Goal: Information Seeking & Learning: Learn about a topic

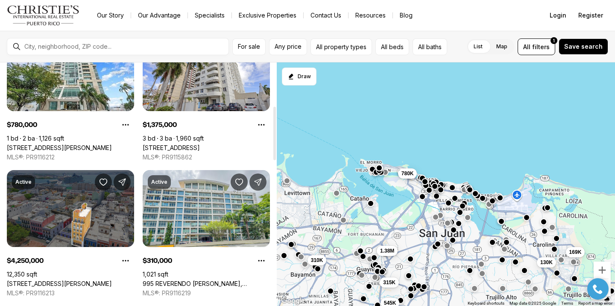
scroll to position [198, 0]
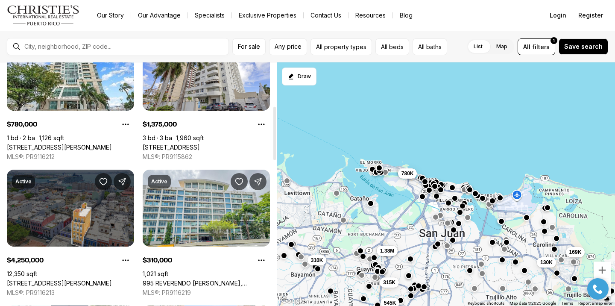
click at [45, 279] on link "[STREET_ADDRESS][PERSON_NAME]" at bounding box center [59, 283] width 105 height 8
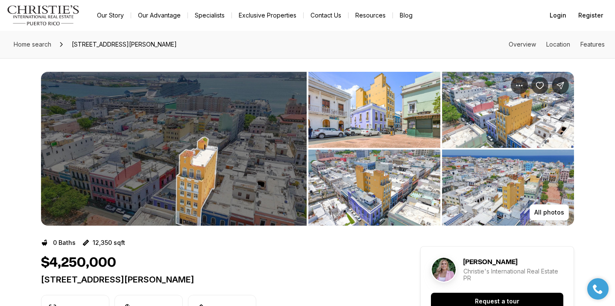
click at [154, 171] on img "View image gallery" at bounding box center [174, 149] width 266 height 154
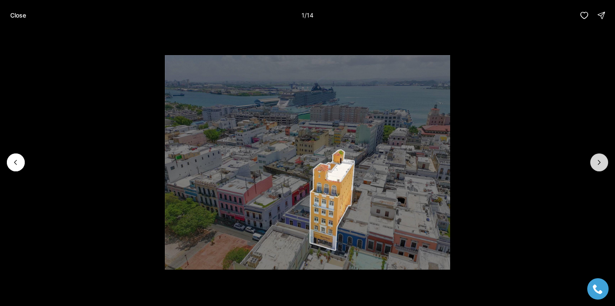
click at [600, 165] on icon "Next slide" at bounding box center [599, 162] width 9 height 9
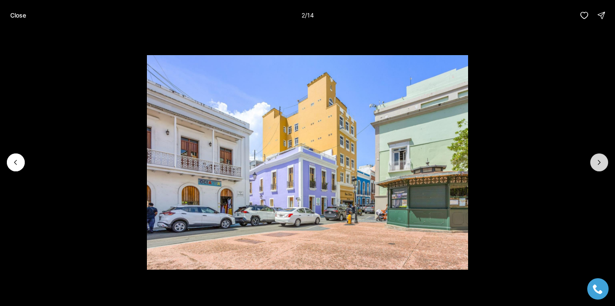
click at [600, 165] on icon "Next slide" at bounding box center [599, 162] width 9 height 9
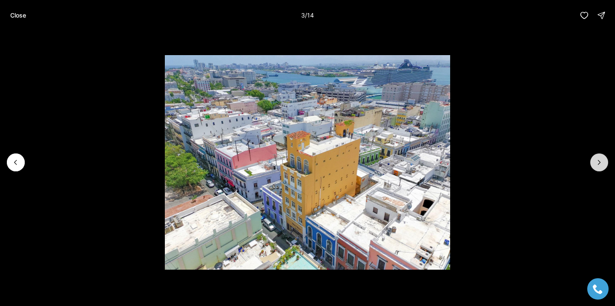
click at [600, 165] on icon "Next slide" at bounding box center [599, 162] width 9 height 9
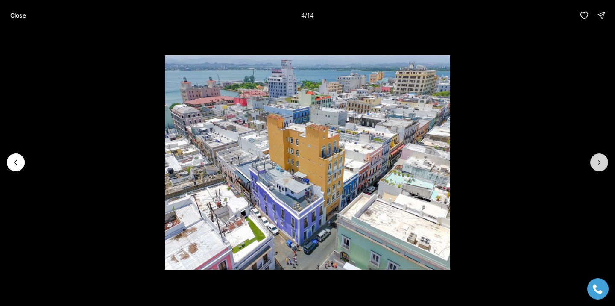
click at [600, 165] on icon "Next slide" at bounding box center [599, 162] width 9 height 9
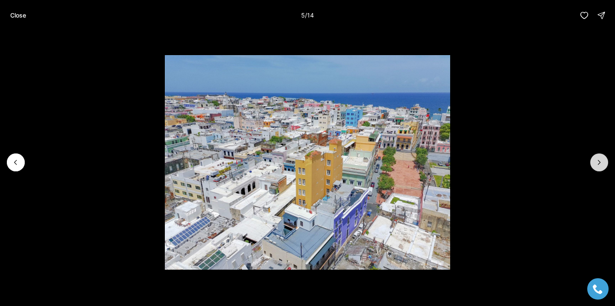
click at [600, 165] on icon "Next slide" at bounding box center [599, 162] width 9 height 9
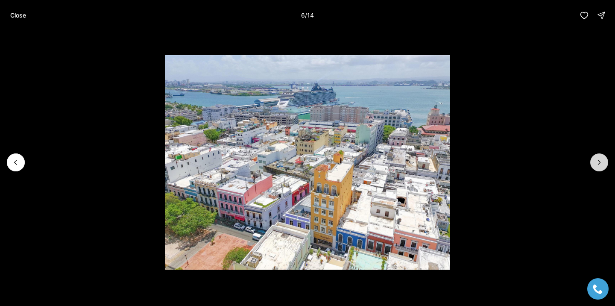
click at [600, 165] on icon "Next slide" at bounding box center [599, 162] width 9 height 9
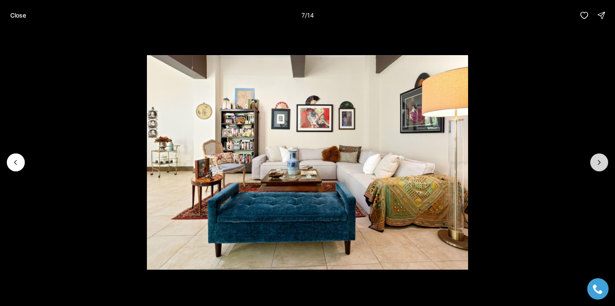
click at [600, 165] on icon "Next slide" at bounding box center [599, 162] width 9 height 9
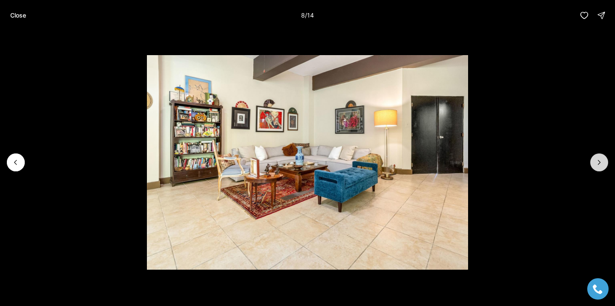
click at [600, 165] on icon "Next slide" at bounding box center [599, 162] width 9 height 9
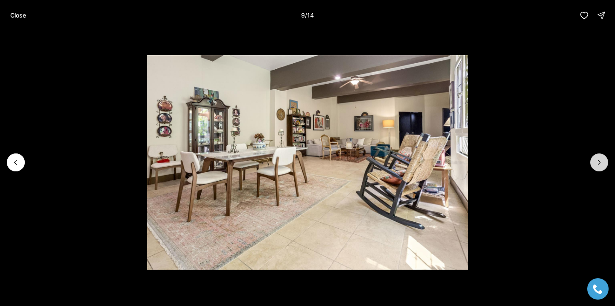
click at [600, 165] on icon "Next slide" at bounding box center [599, 162] width 9 height 9
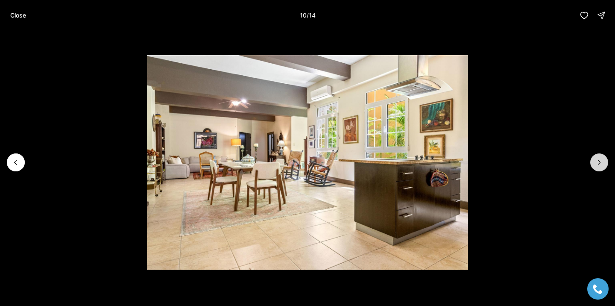
click at [600, 165] on icon "Next slide" at bounding box center [599, 162] width 9 height 9
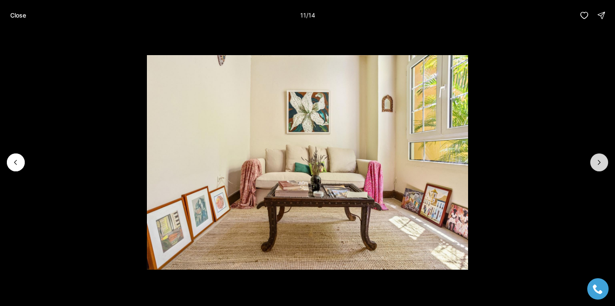
click at [600, 165] on icon "Next slide" at bounding box center [599, 162] width 9 height 9
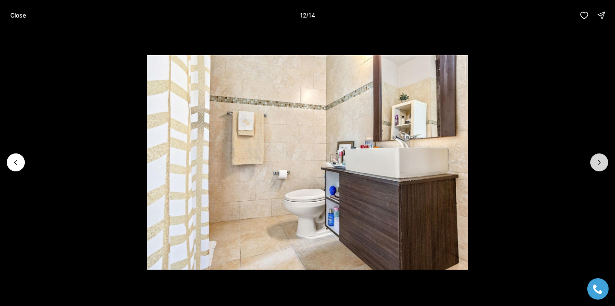
click at [600, 165] on icon "Next slide" at bounding box center [599, 162] width 9 height 9
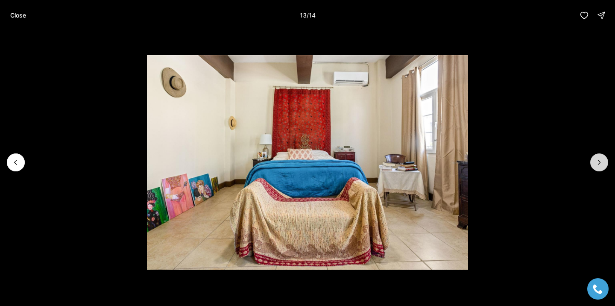
click at [600, 165] on icon "Next slide" at bounding box center [599, 162] width 9 height 9
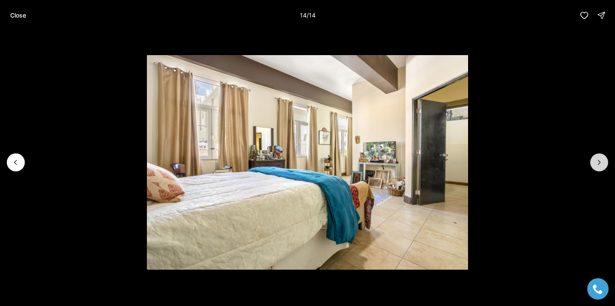
click at [600, 165] on div at bounding box center [599, 162] width 18 height 18
click at [600, 163] on div at bounding box center [599, 162] width 18 height 18
click at [16, 23] on button "Close" at bounding box center [18, 15] width 26 height 17
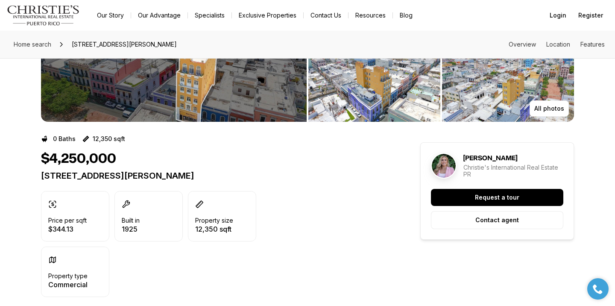
scroll to position [84, 0]
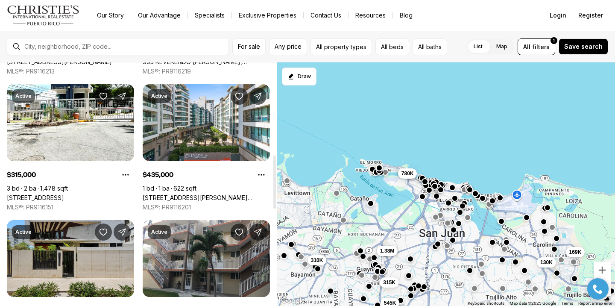
scroll to position [422, 0]
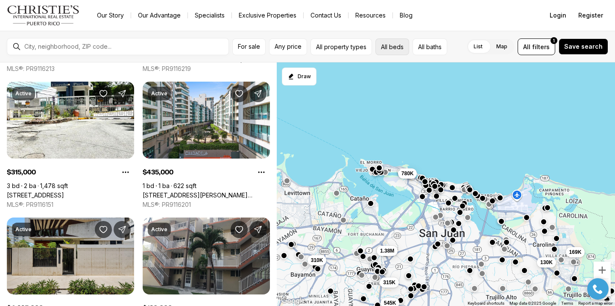
click at [393, 50] on button "All beds" at bounding box center [393, 46] width 34 height 17
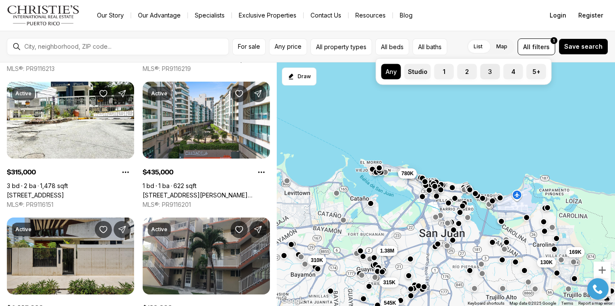
click at [483, 70] on button "3" at bounding box center [485, 68] width 9 height 9
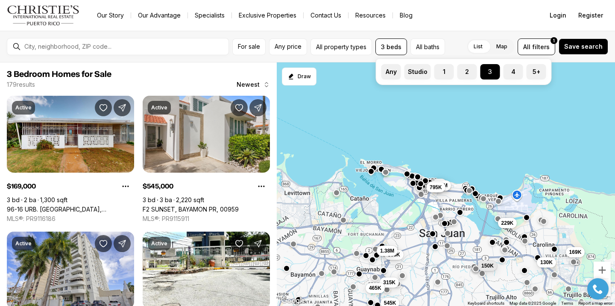
click at [499, 24] on nav "Go to: Homepage Our Story Our Advantage Specialists Exclusive Properties Contac…" at bounding box center [307, 15] width 615 height 31
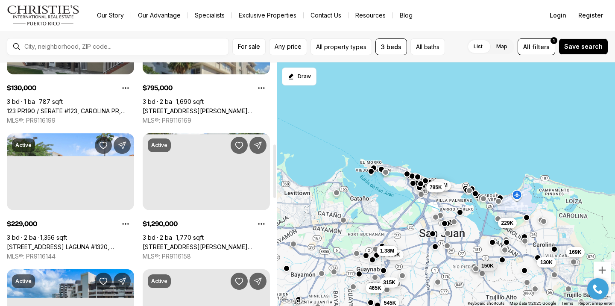
scroll to position [376, 0]
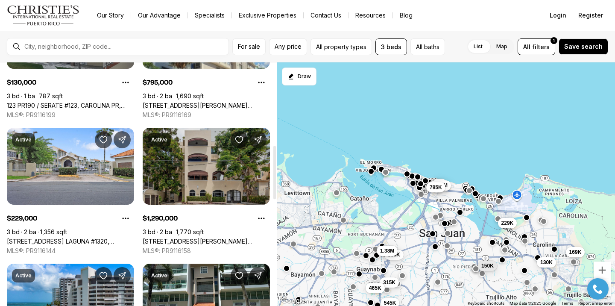
click at [182, 238] on link "[STREET_ADDRESS][PERSON_NAME][PERSON_NAME]" at bounding box center [206, 242] width 127 height 8
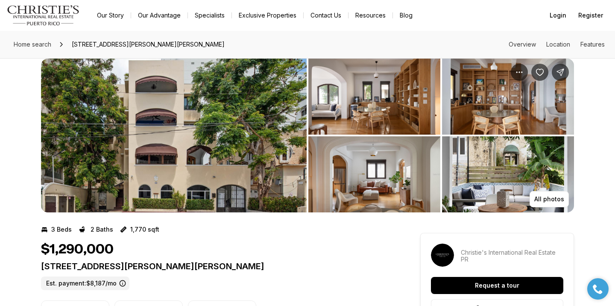
scroll to position [12, 0]
